Goal: Navigation & Orientation: Find specific page/section

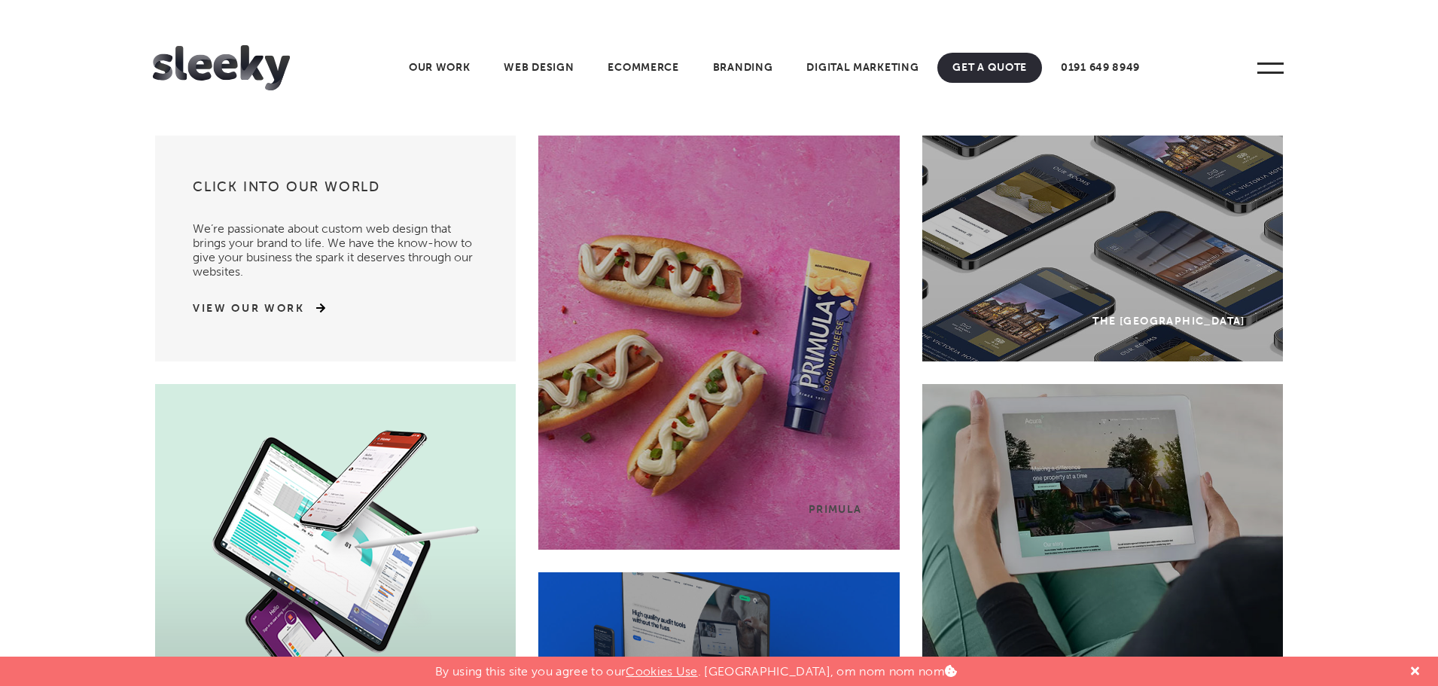
click at [557, 77] on link "Web Design" at bounding box center [539, 68] width 100 height 30
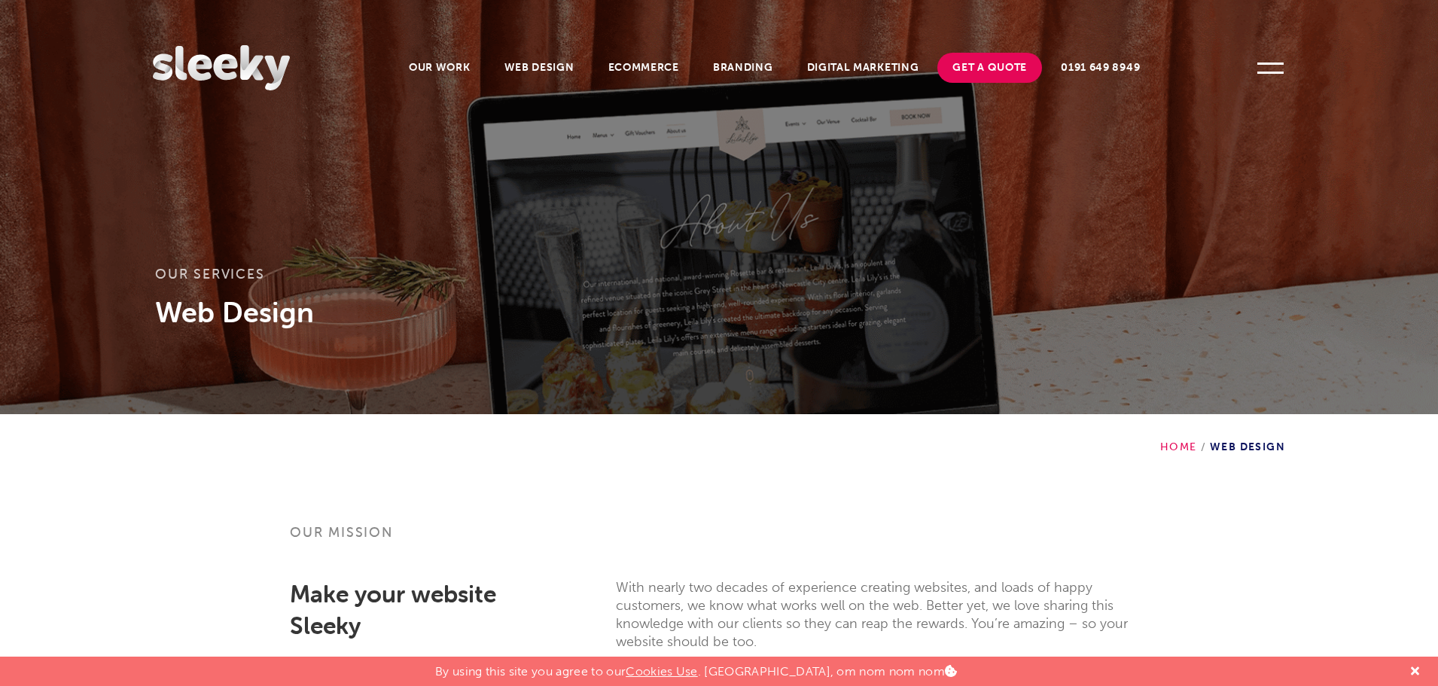
click at [856, 71] on link "Digital Marketing" at bounding box center [863, 68] width 142 height 30
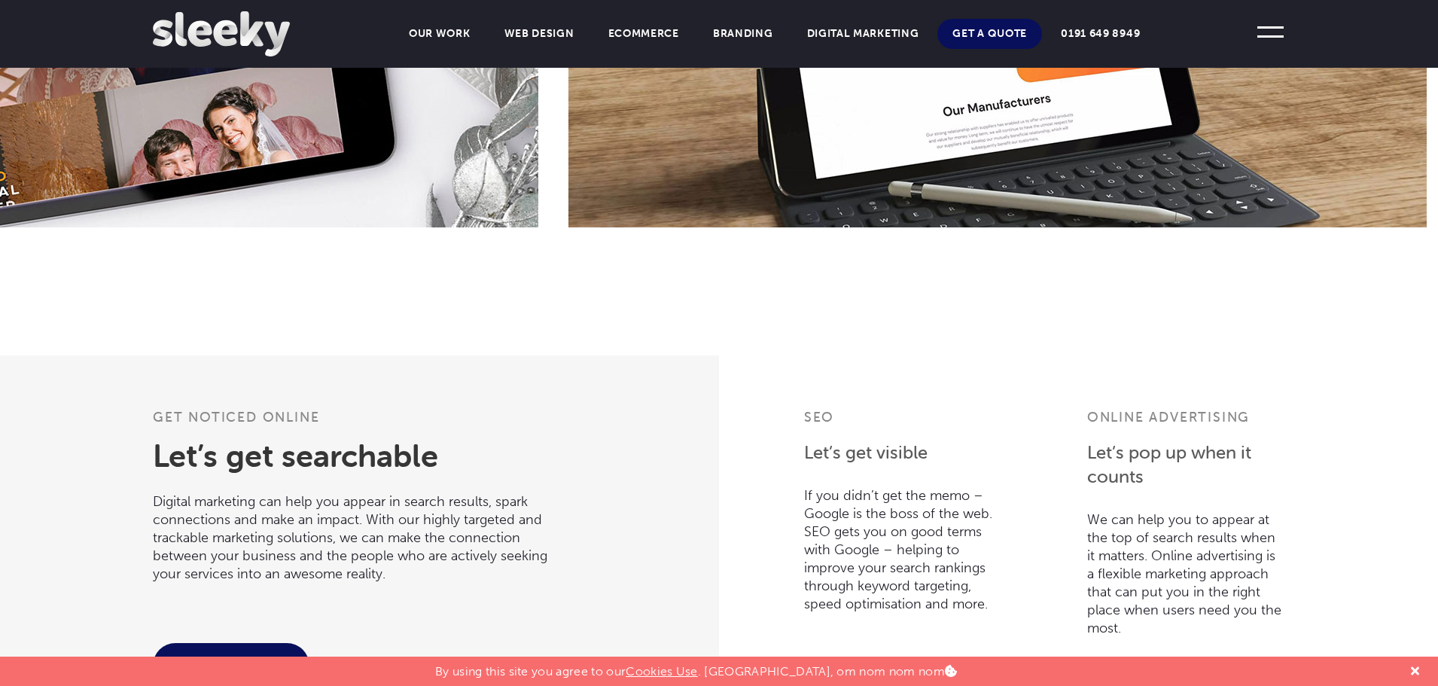
scroll to position [1506, 0]
